Goal: Information Seeking & Learning: Learn about a topic

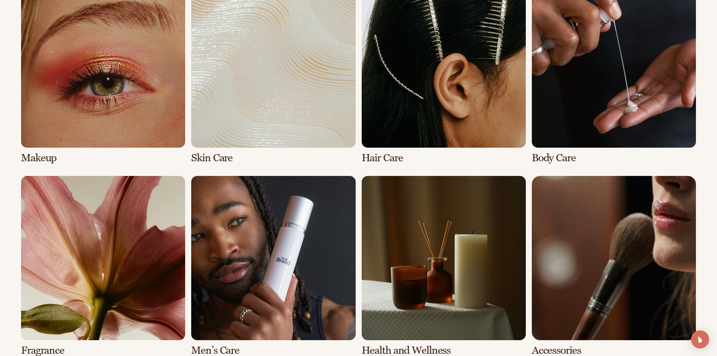
scroll to position [1599, 0]
click at [72, 91] on link "1 / 8" at bounding box center [103, 73] width 164 height 180
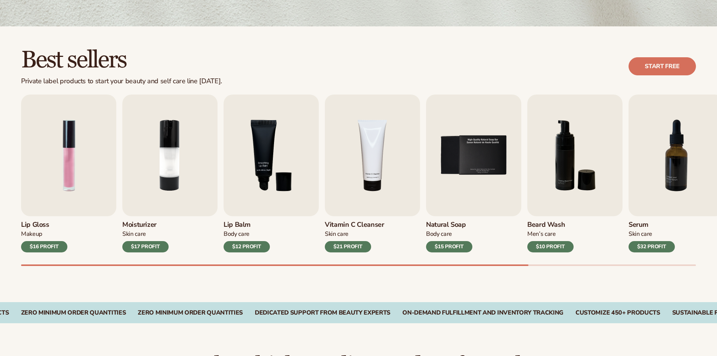
scroll to position [177, 0]
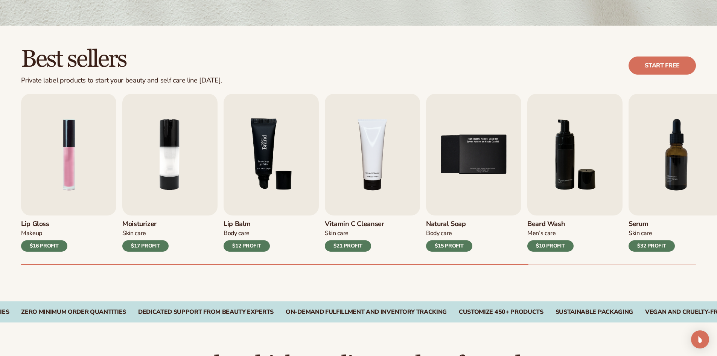
click at [260, 174] on img "3 / 9" at bounding box center [271, 155] width 95 height 122
click at [279, 188] on img "3 / 9" at bounding box center [271, 155] width 95 height 122
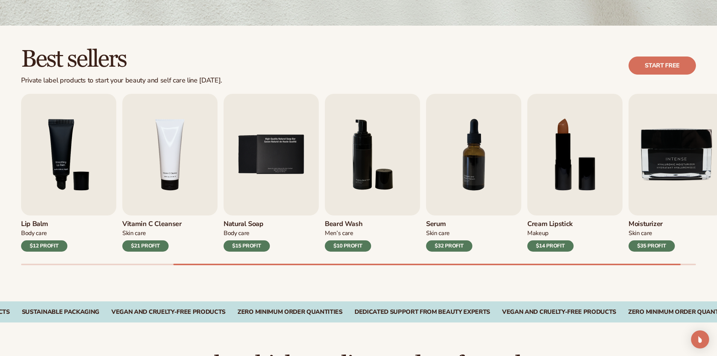
click at [546, 31] on div "Best sellers Private label products to start your beauty and self care line [DA…" at bounding box center [358, 164] width 717 height 276
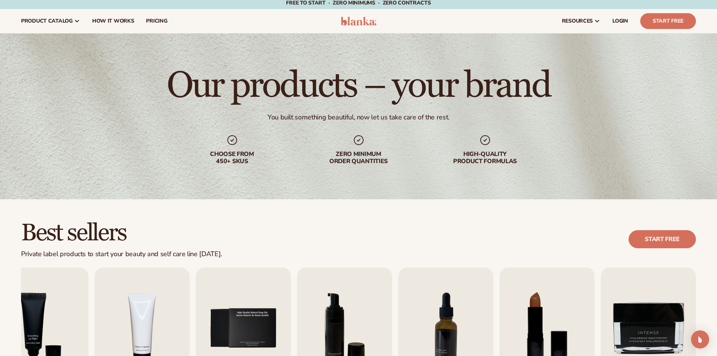
scroll to position [0, 0]
